Goal: Task Accomplishment & Management: Complete application form

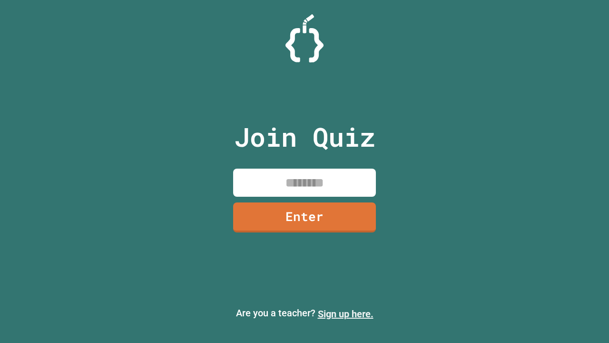
click at [345, 314] on link "Sign up here." at bounding box center [346, 313] width 56 height 11
